Goal: Task Accomplishment & Management: Manage account settings

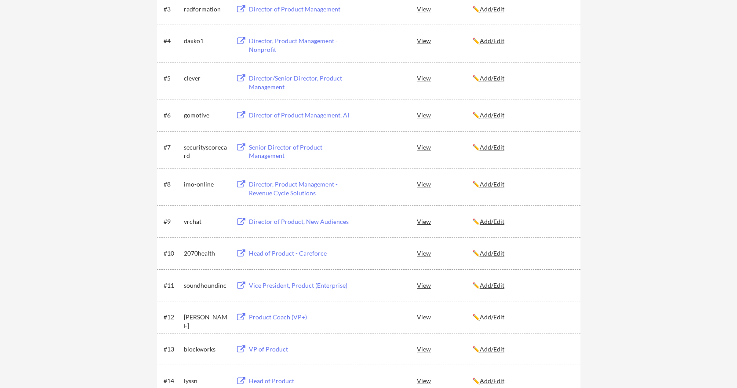
scroll to position [264, 0]
click at [299, 286] on div "Vice President, Product (Enterprise)" at bounding box center [303, 284] width 109 height 9
click at [495, 277] on div "✏️ Add/Edit" at bounding box center [522, 284] width 100 height 16
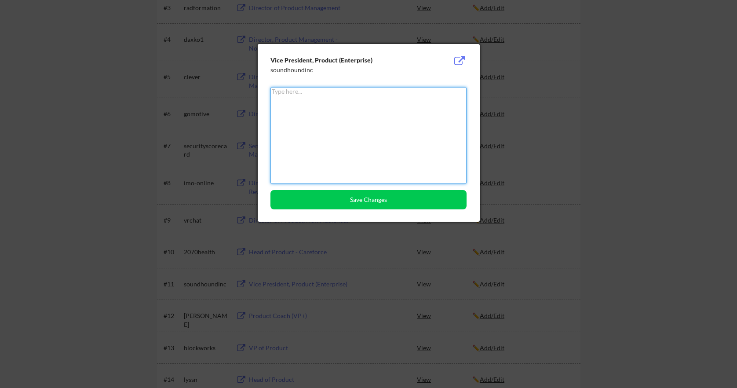
click at [399, 148] on textarea at bounding box center [369, 135] width 196 height 97
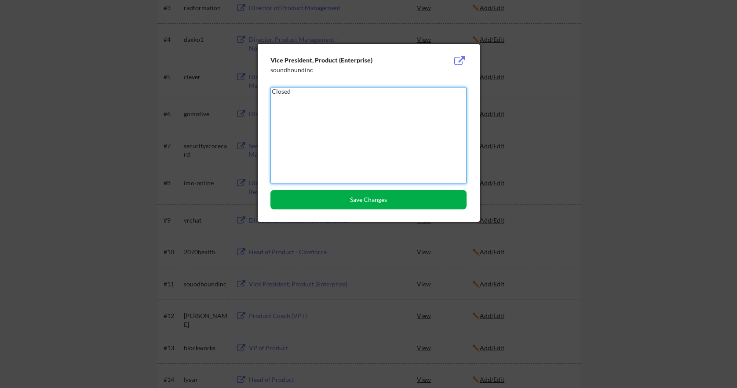
type textarea "Closed"
click at [364, 205] on button "Save Changes" at bounding box center [369, 199] width 196 height 19
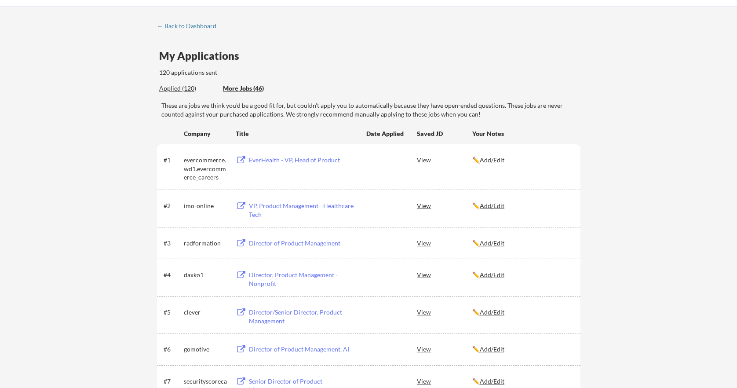
scroll to position [0, 0]
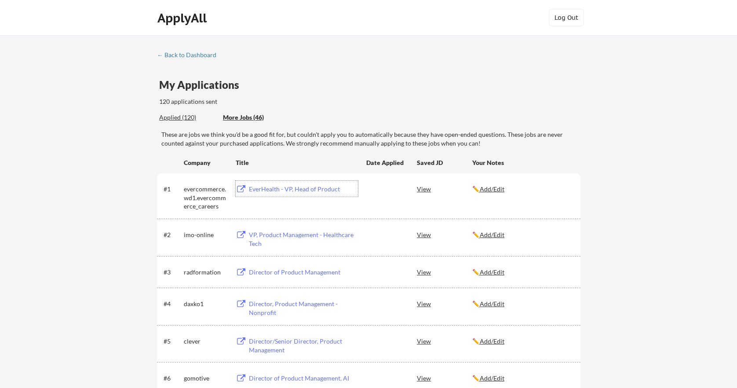
click at [279, 190] on div "EverHealth - VP, Head of Product" at bounding box center [303, 189] width 109 height 9
click at [489, 192] on u "Add/Edit" at bounding box center [492, 188] width 25 height 7
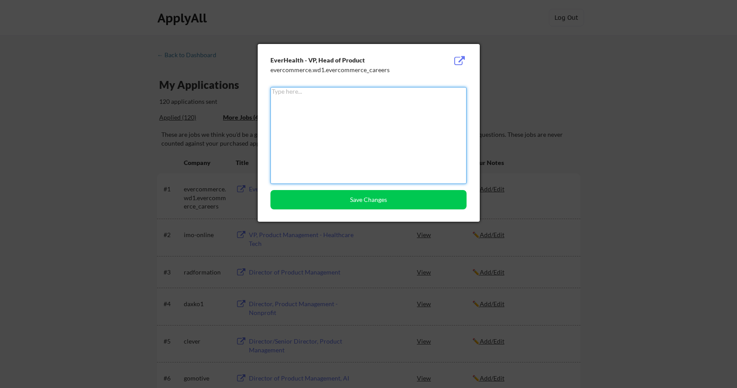
click at [384, 132] on textarea at bounding box center [369, 135] width 196 height 97
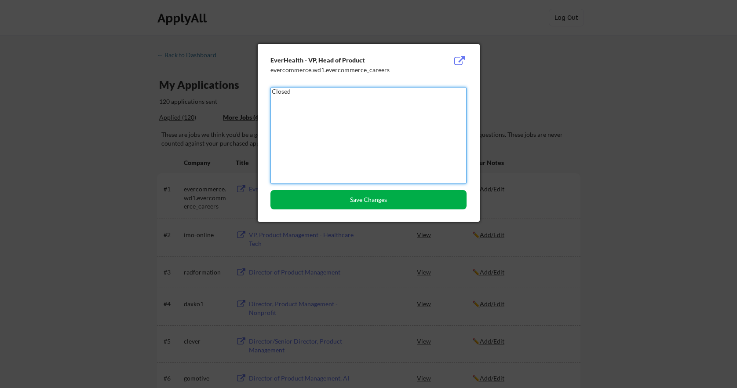
type textarea "Closed"
click at [343, 200] on button "Save Changes" at bounding box center [369, 199] width 196 height 19
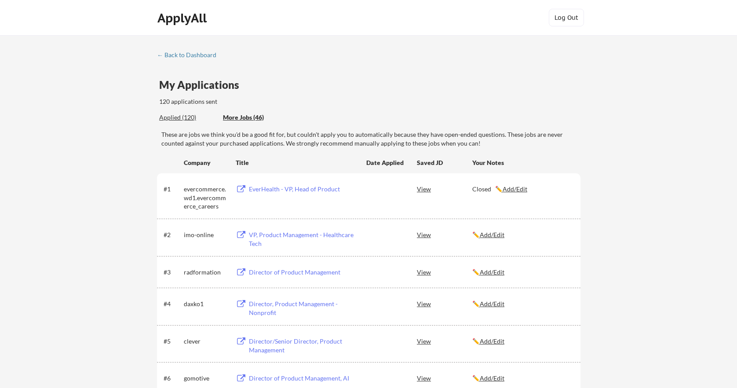
click at [332, 234] on div "VP, Product Management - Healthcare Tech" at bounding box center [303, 239] width 109 height 17
click at [501, 238] on u "Add/Edit" at bounding box center [492, 234] width 25 height 7
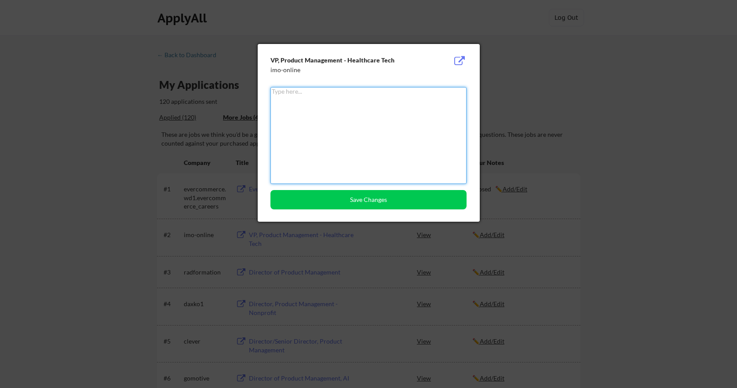
click at [405, 153] on textarea at bounding box center [369, 135] width 196 height 97
type textarea "Closed"
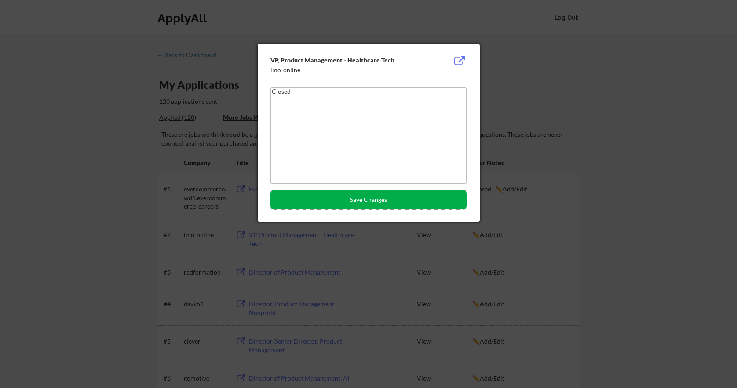
click at [361, 203] on button "Save Changes" at bounding box center [369, 199] width 196 height 19
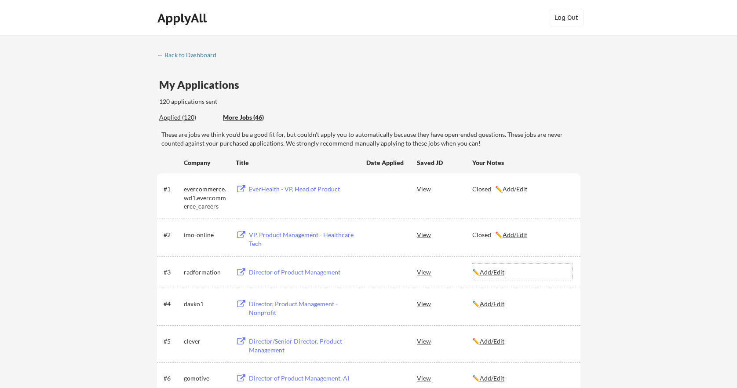
click at [491, 271] on u "Add/Edit" at bounding box center [492, 271] width 25 height 7
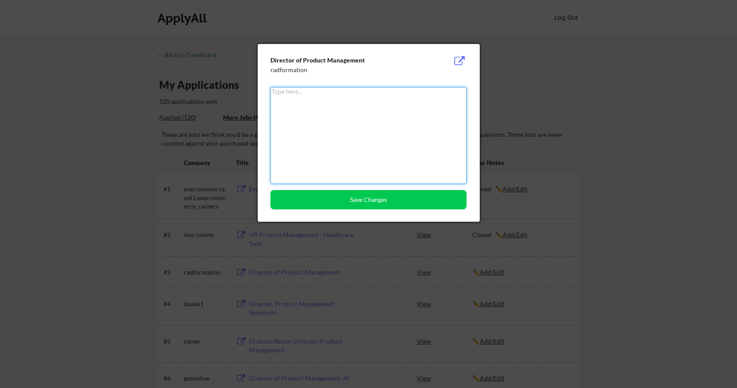
click at [489, 64] on div at bounding box center [368, 194] width 737 height 388
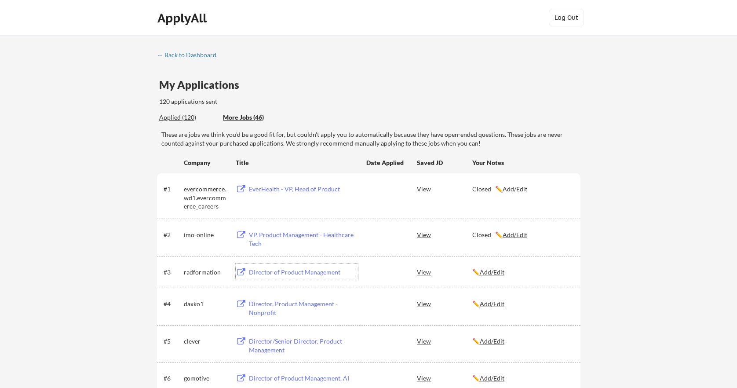
click at [310, 267] on div "Director of Product Management" at bounding box center [302, 272] width 111 height 16
click at [489, 273] on u "Add/Edit" at bounding box center [492, 271] width 25 height 7
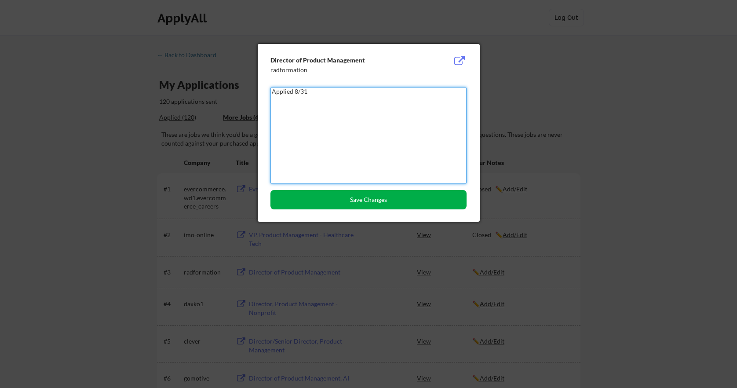
type textarea "Applied 8/31"
click at [398, 201] on button "Save Changes" at bounding box center [369, 199] width 196 height 19
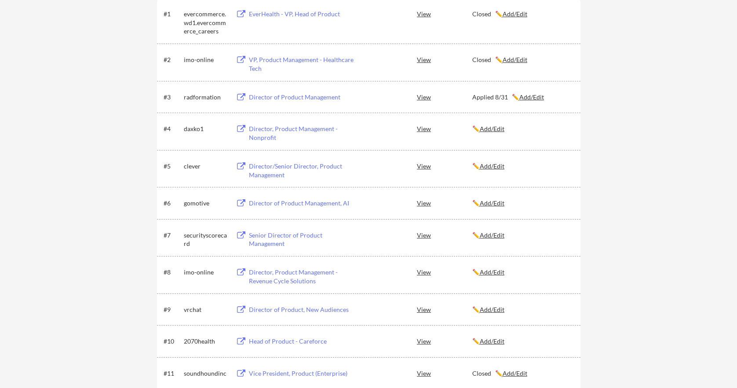
scroll to position [205, 0]
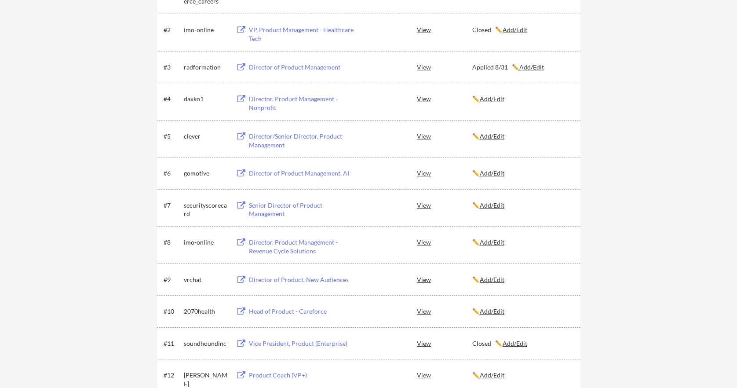
click at [299, 281] on div "Director of Product, New Audiences" at bounding box center [303, 279] width 109 height 9
click at [487, 280] on u "Add/Edit" at bounding box center [492, 279] width 25 height 7
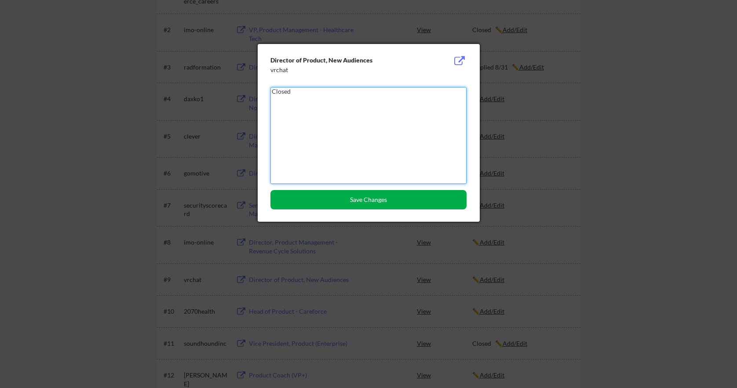
type textarea "Closed"
click at [371, 204] on button "Save Changes" at bounding box center [369, 199] width 196 height 19
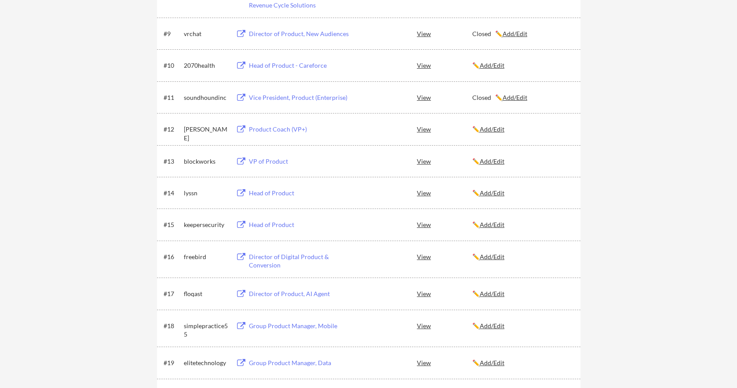
scroll to position [466, 0]
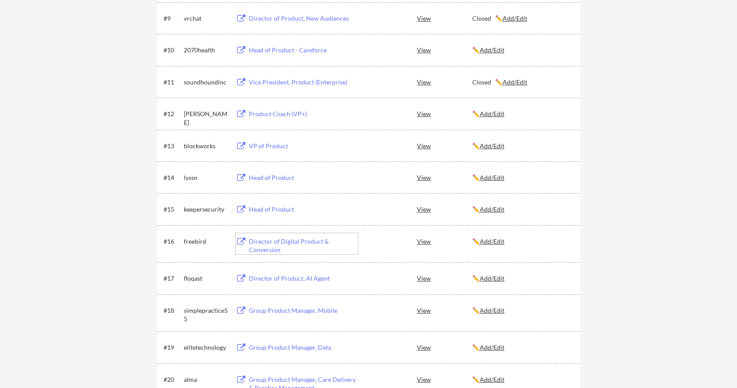
click at [304, 242] on div "Director of Digital Product & Conversion" at bounding box center [303, 245] width 109 height 17
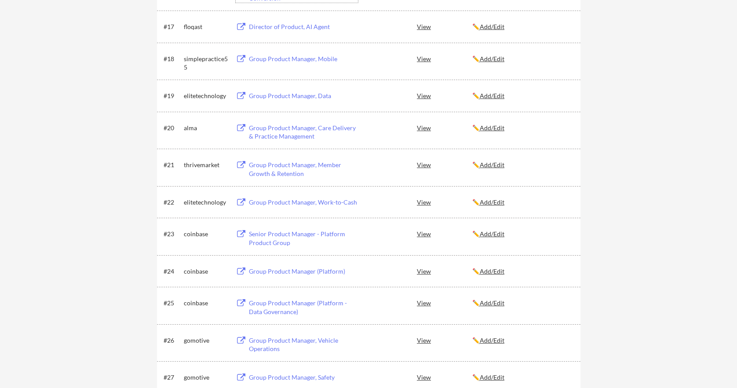
scroll to position [765, 0]
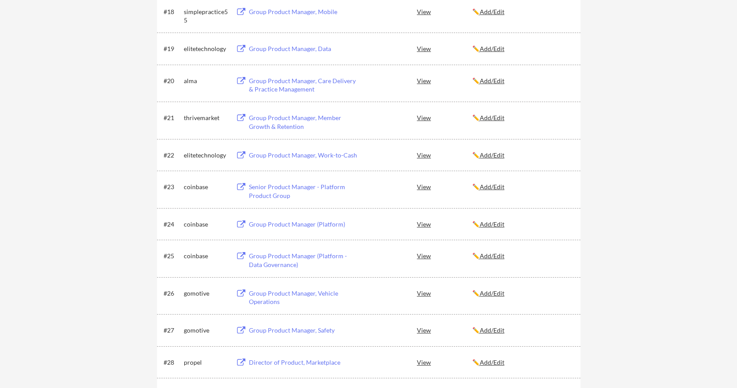
click at [291, 226] on div "Group Product Manager (Platform)" at bounding box center [303, 224] width 109 height 9
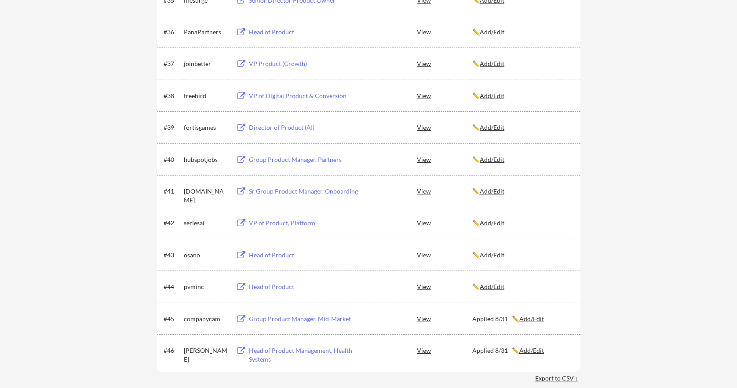
scroll to position [1356, 0]
click at [272, 283] on div "Head of Product" at bounding box center [303, 286] width 109 height 9
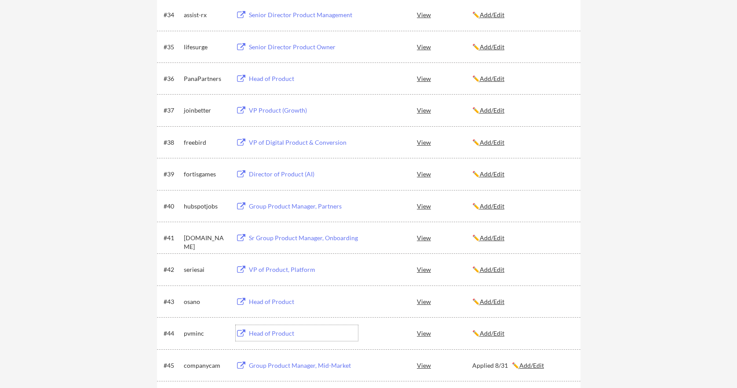
scroll to position [1240, 0]
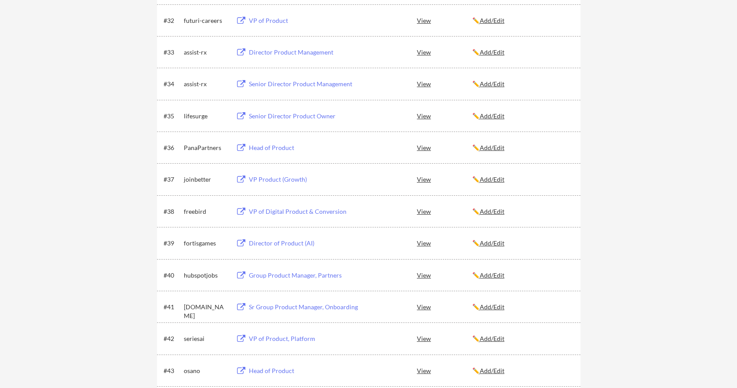
click at [270, 180] on div "VP Product (Growth)" at bounding box center [303, 179] width 109 height 9
click at [490, 184] on div "✏️ Add/Edit" at bounding box center [522, 179] width 100 height 16
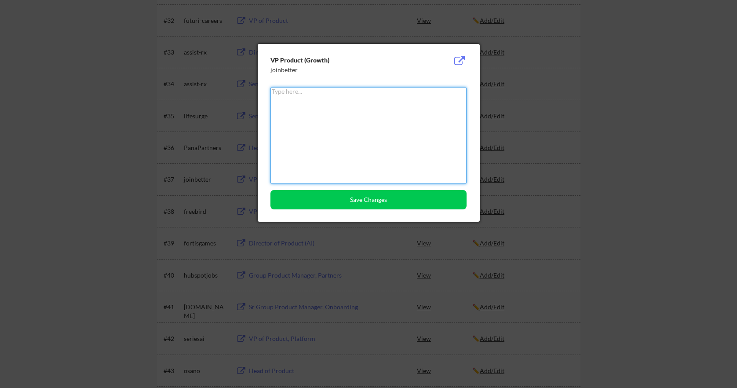
click at [353, 129] on textarea at bounding box center [369, 135] width 196 height 97
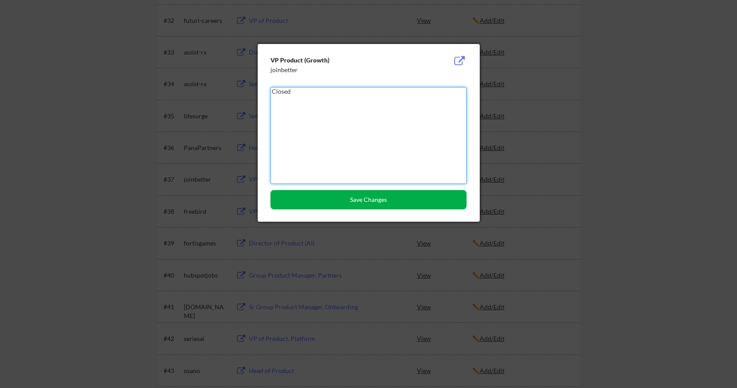
type textarea "Closed"
click at [350, 205] on button "Save Changes" at bounding box center [369, 199] width 196 height 19
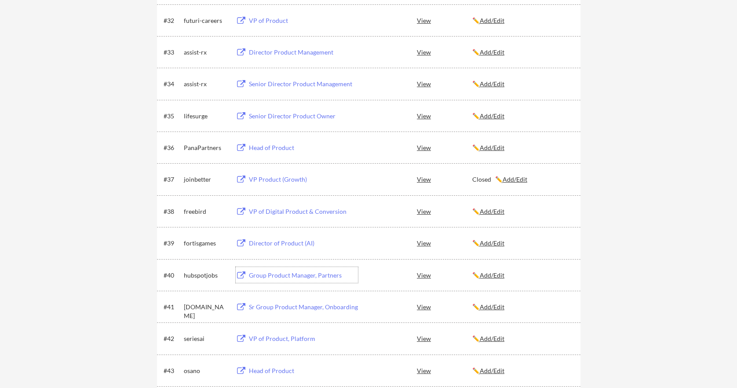
click at [292, 273] on div "Group Product Manager, Partners" at bounding box center [303, 275] width 109 height 9
click at [272, 239] on div "Director of Product (AI)" at bounding box center [303, 243] width 109 height 9
click at [497, 241] on u "Add/Edit" at bounding box center [492, 242] width 25 height 7
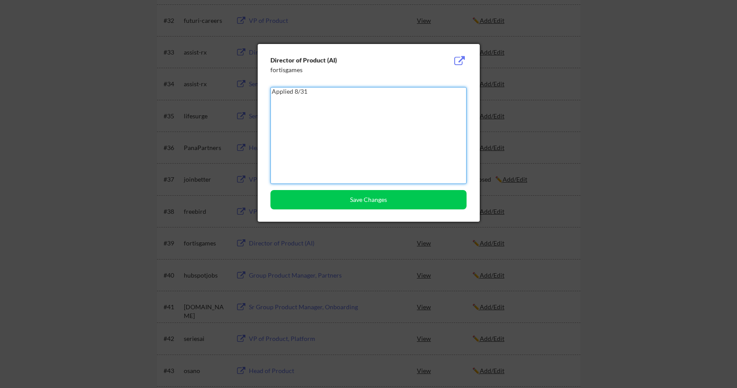
type textarea "Applied 8/31"
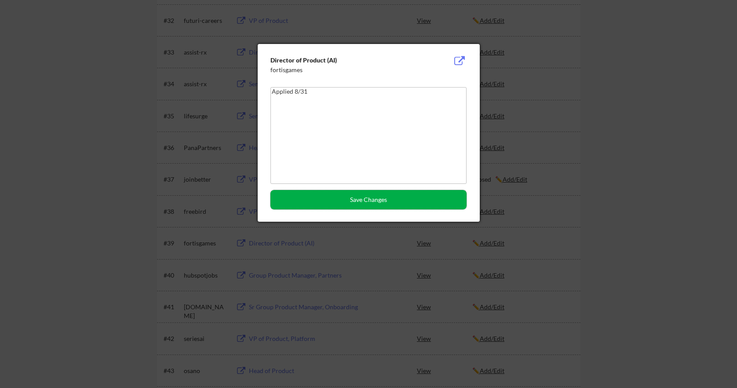
click at [363, 207] on button "Save Changes" at bounding box center [369, 199] width 196 height 19
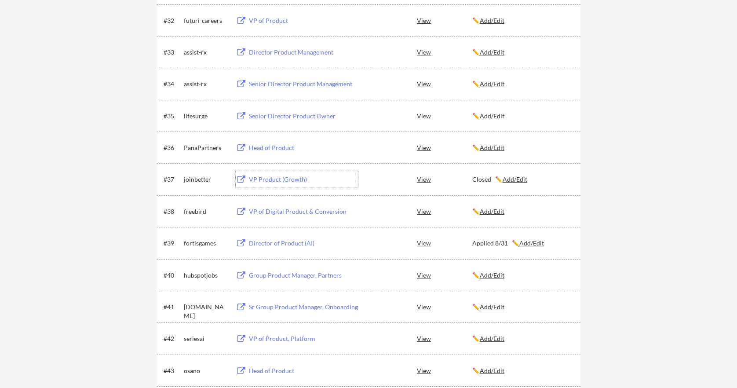
click at [278, 176] on div "VP Product (Growth)" at bounding box center [303, 179] width 109 height 9
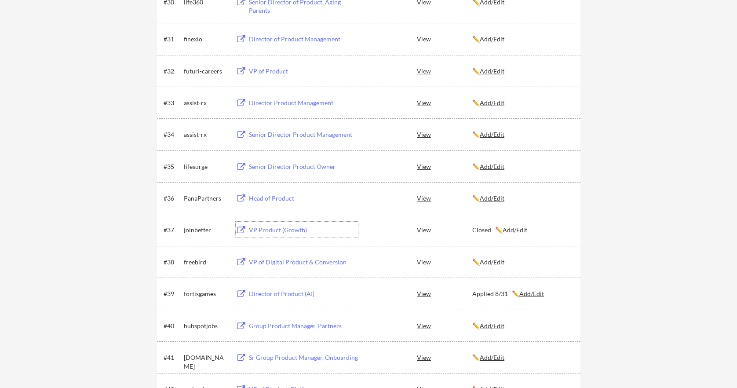
scroll to position [1147, 0]
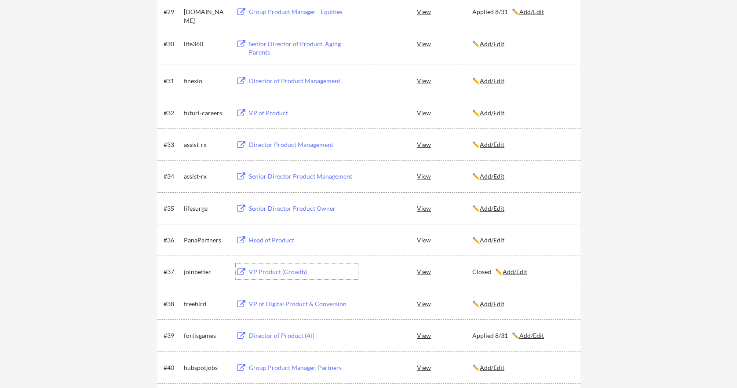
click at [306, 209] on div "Senior Director Product Owner" at bounding box center [303, 208] width 109 height 9
click at [488, 206] on u "Add/Edit" at bounding box center [492, 208] width 25 height 7
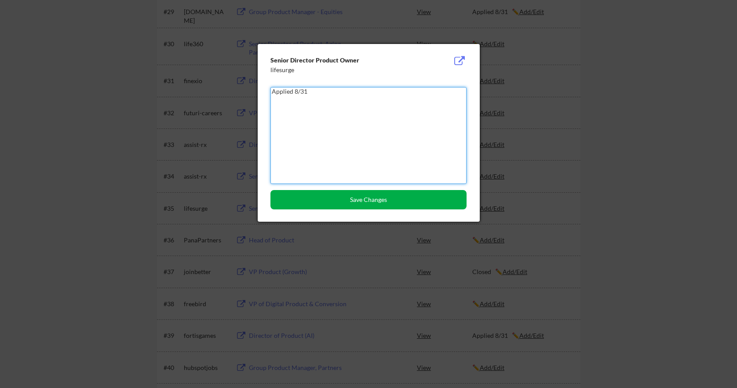
type textarea "Applied 8/31"
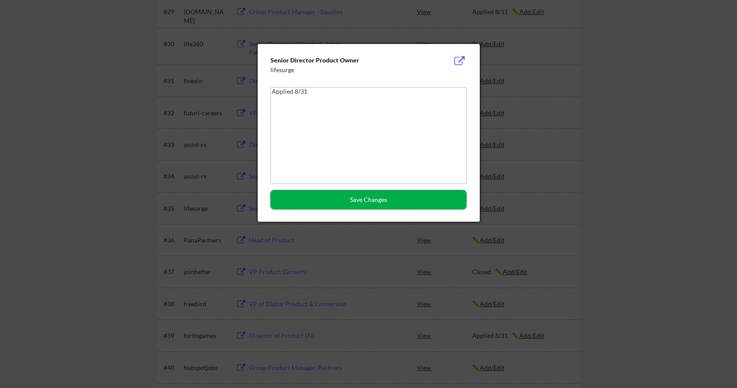
click at [332, 202] on button "Save Changes" at bounding box center [369, 199] width 196 height 19
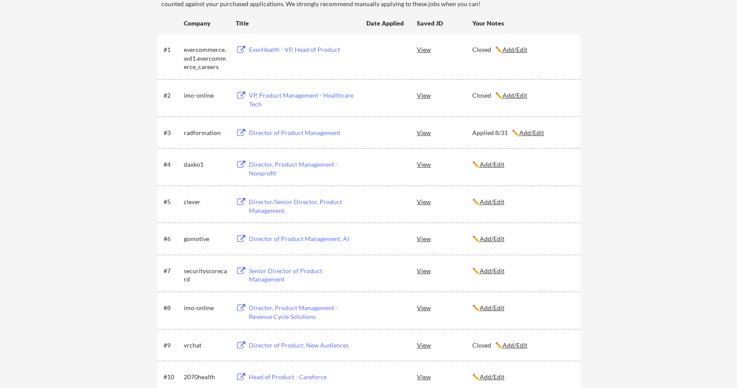
scroll to position [137, 0]
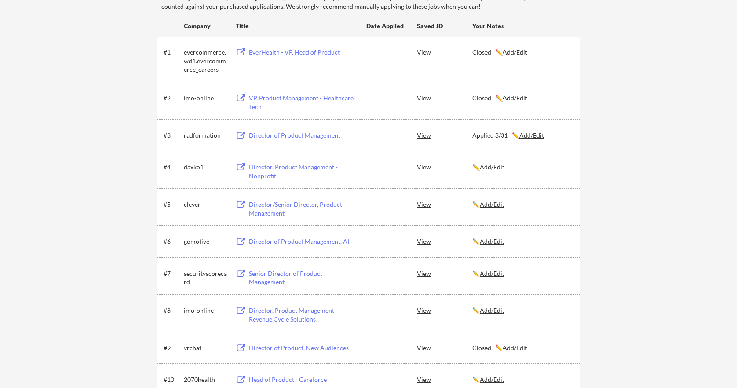
click at [338, 241] on div "Director of Product Management, AI" at bounding box center [303, 241] width 109 height 9
